Goal: Task Accomplishment & Management: Manage account settings

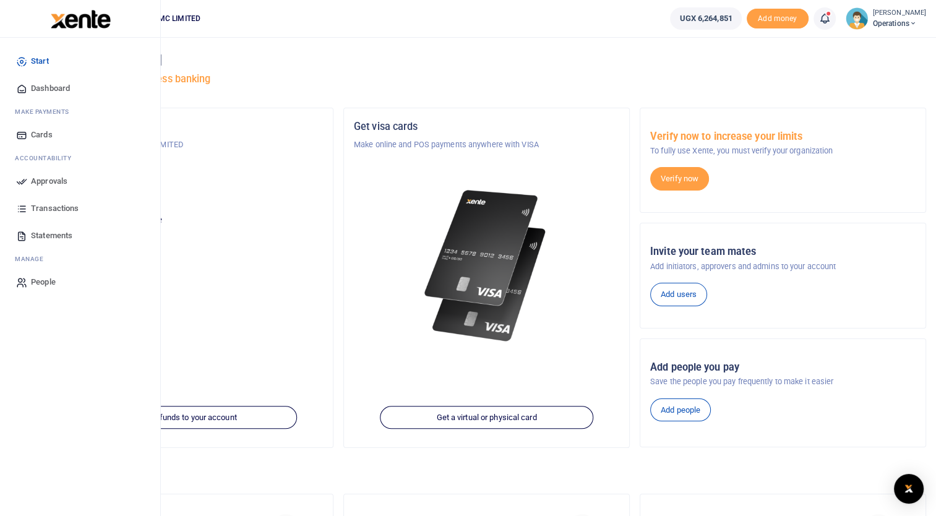
click at [31, 177] on span "Approvals" at bounding box center [49, 181] width 36 height 12
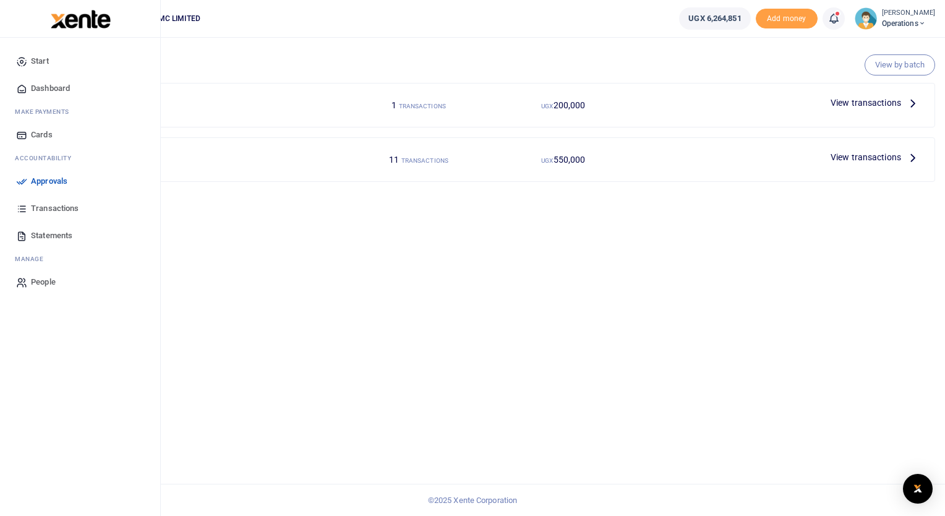
click at [54, 182] on span "Approvals" at bounding box center [49, 181] width 36 height 12
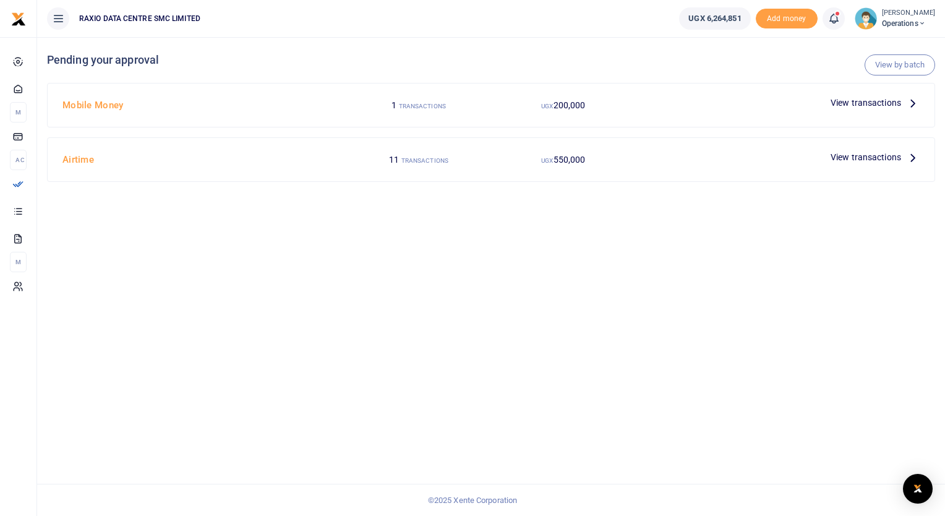
click at [869, 155] on span "View transactions" at bounding box center [866, 157] width 71 height 14
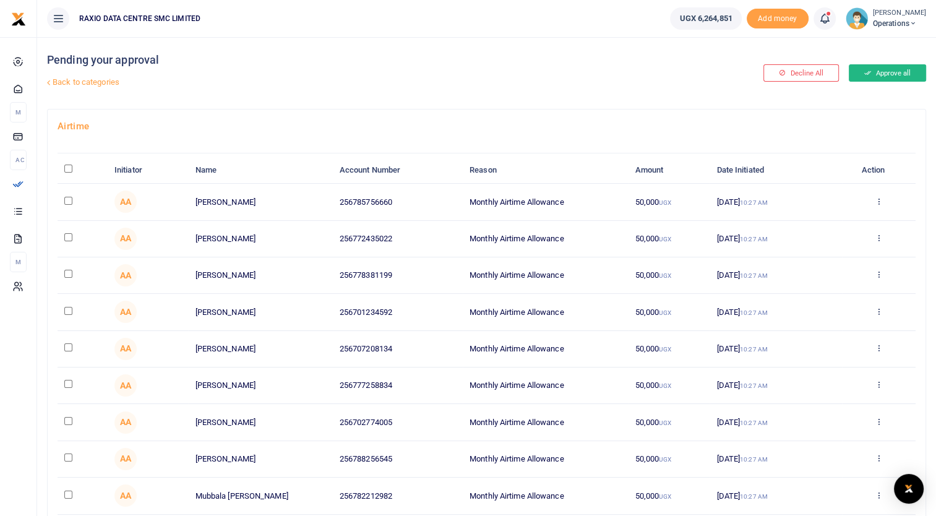
click at [881, 74] on button "Approve all" at bounding box center [887, 72] width 77 height 17
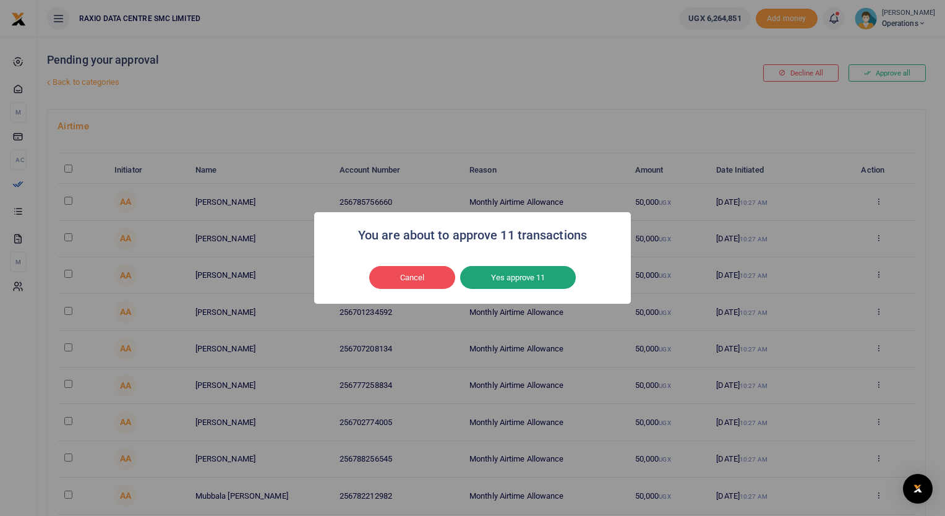
click at [512, 266] on button "Yes approve 11" at bounding box center [518, 278] width 116 height 24
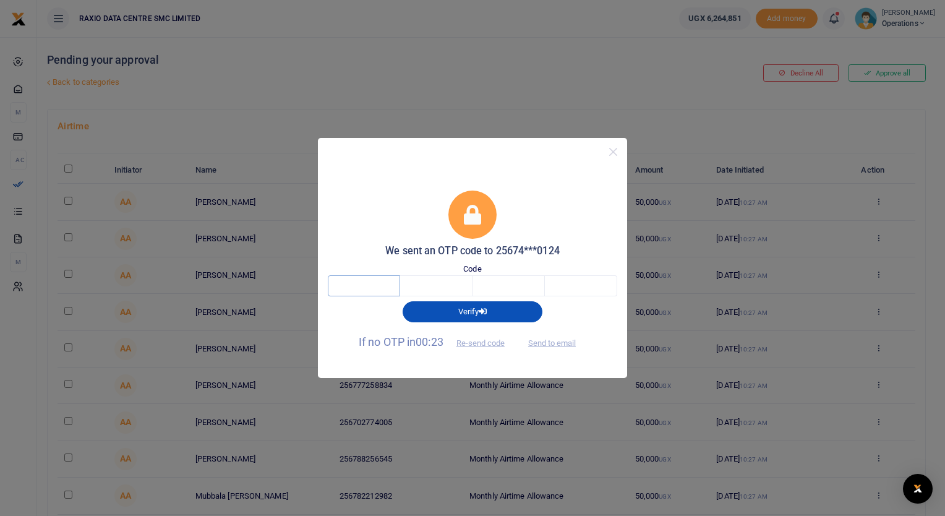
click at [376, 292] on input "text" at bounding box center [364, 285] width 72 height 21
type input "8"
type input "0"
type input "6"
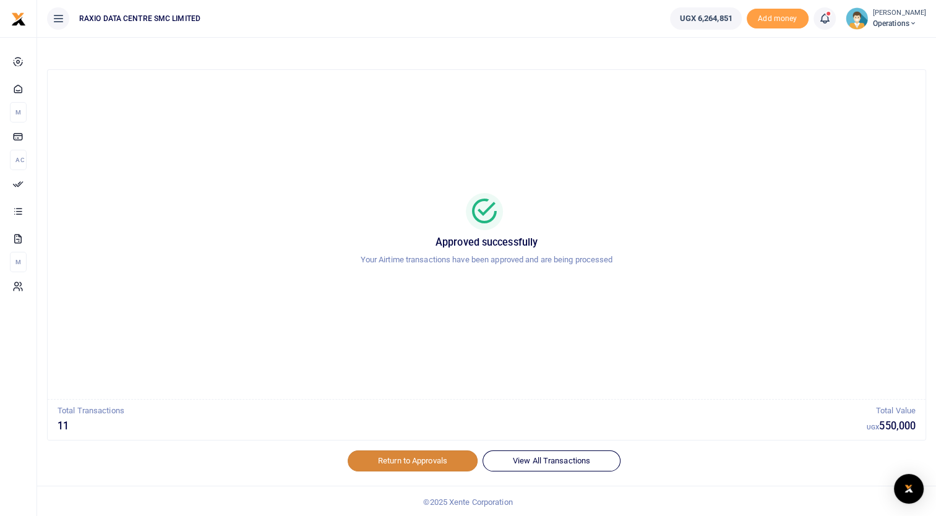
click at [428, 452] on link "Return to Approvals" at bounding box center [413, 460] width 130 height 21
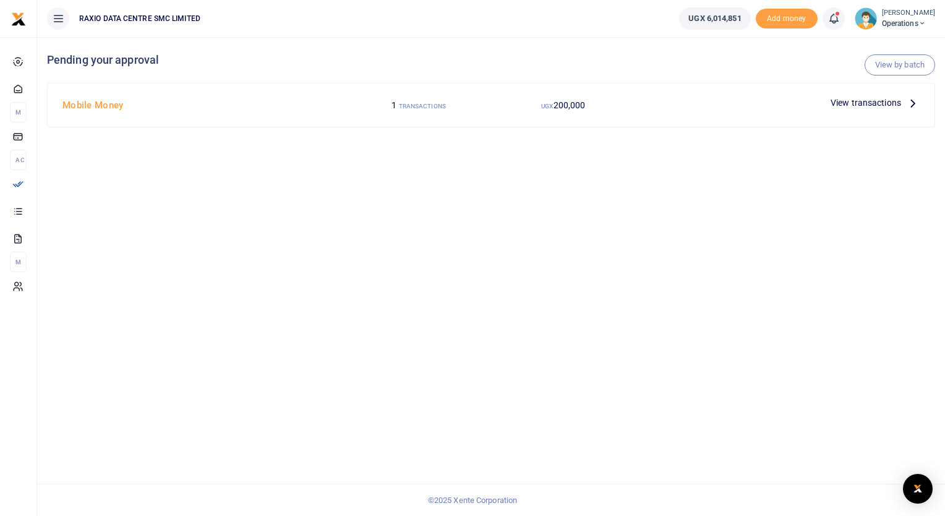
click at [861, 101] on span "View transactions" at bounding box center [866, 103] width 71 height 14
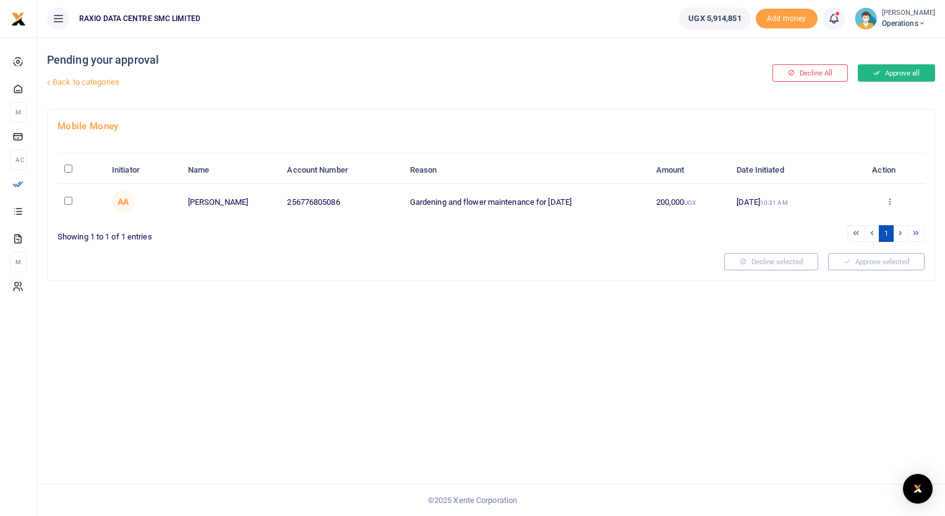
click at [892, 69] on button "Approve all" at bounding box center [896, 72] width 77 height 17
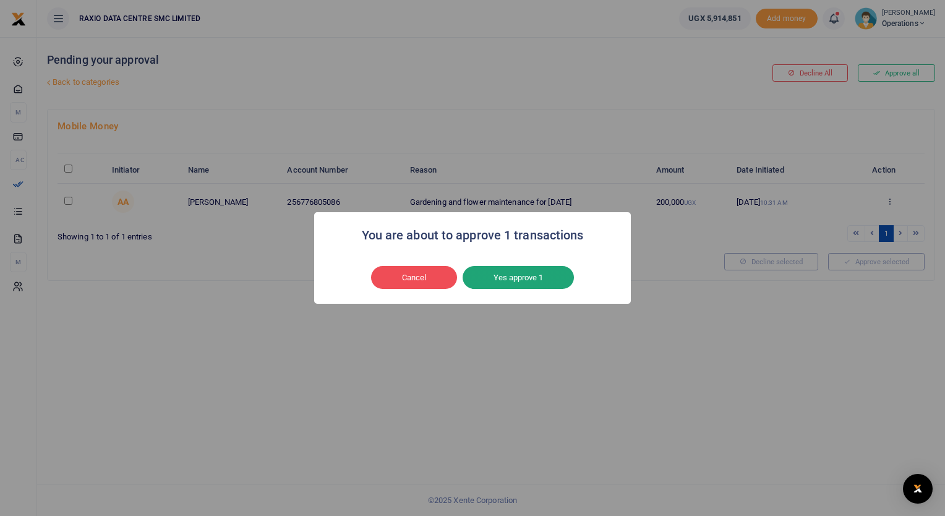
click at [535, 278] on button "Yes approve 1" at bounding box center [518, 278] width 111 height 24
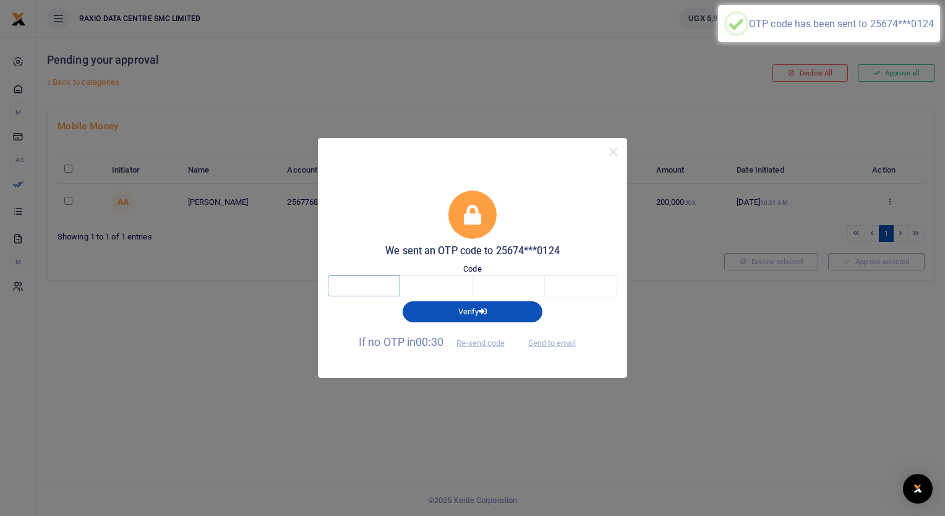
click at [345, 286] on input "text" at bounding box center [364, 285] width 72 height 21
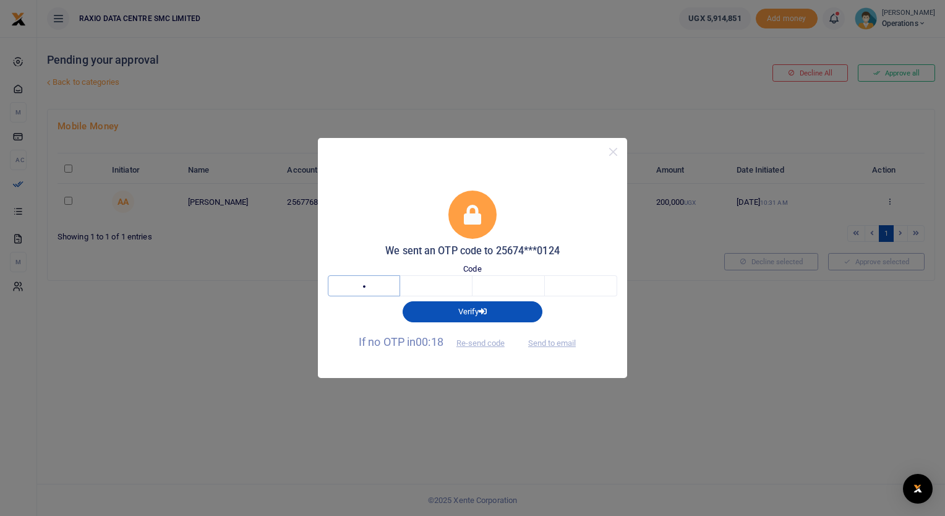
type input "8"
type input "0"
type input "9"
type input "6"
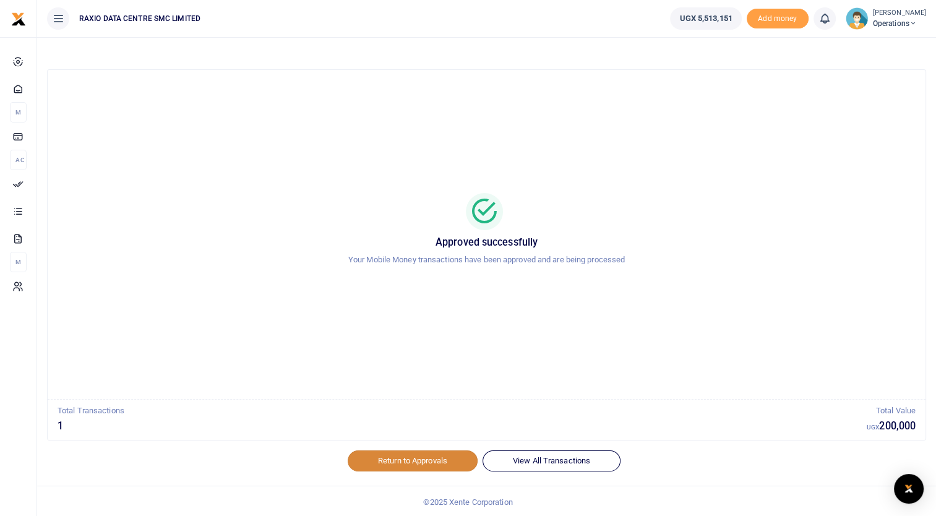
click at [436, 465] on link "Return to Approvals" at bounding box center [413, 460] width 130 height 21
